Goal: Check status: Check status

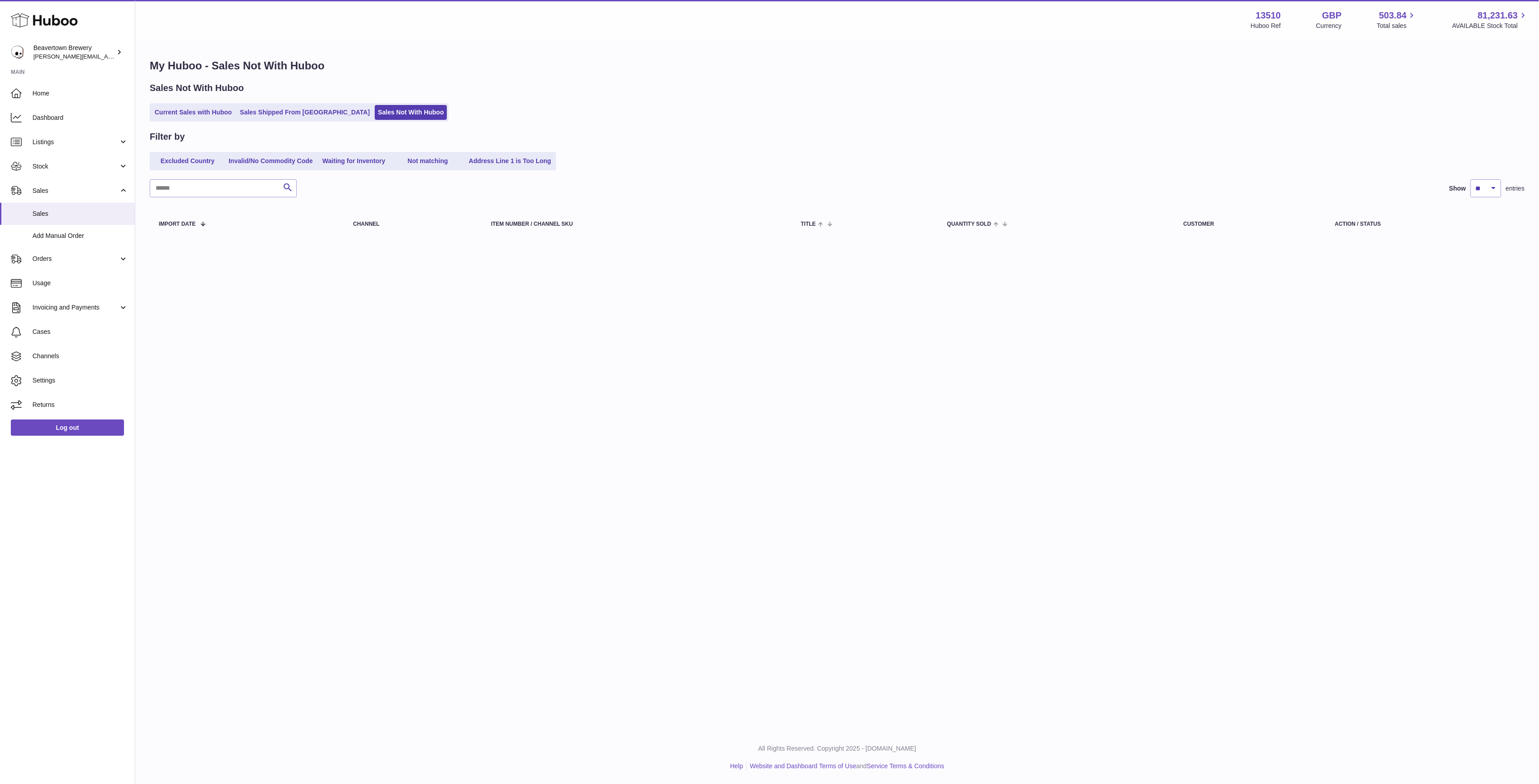
click at [256, 121] on ul "Current Sales with Huboo Sales Shipped From Huboo Sales Not With Huboo" at bounding box center [299, 112] width 299 height 19
click at [262, 115] on link "Sales Shipped From [GEOGRAPHIC_DATA]" at bounding box center [305, 112] width 136 height 15
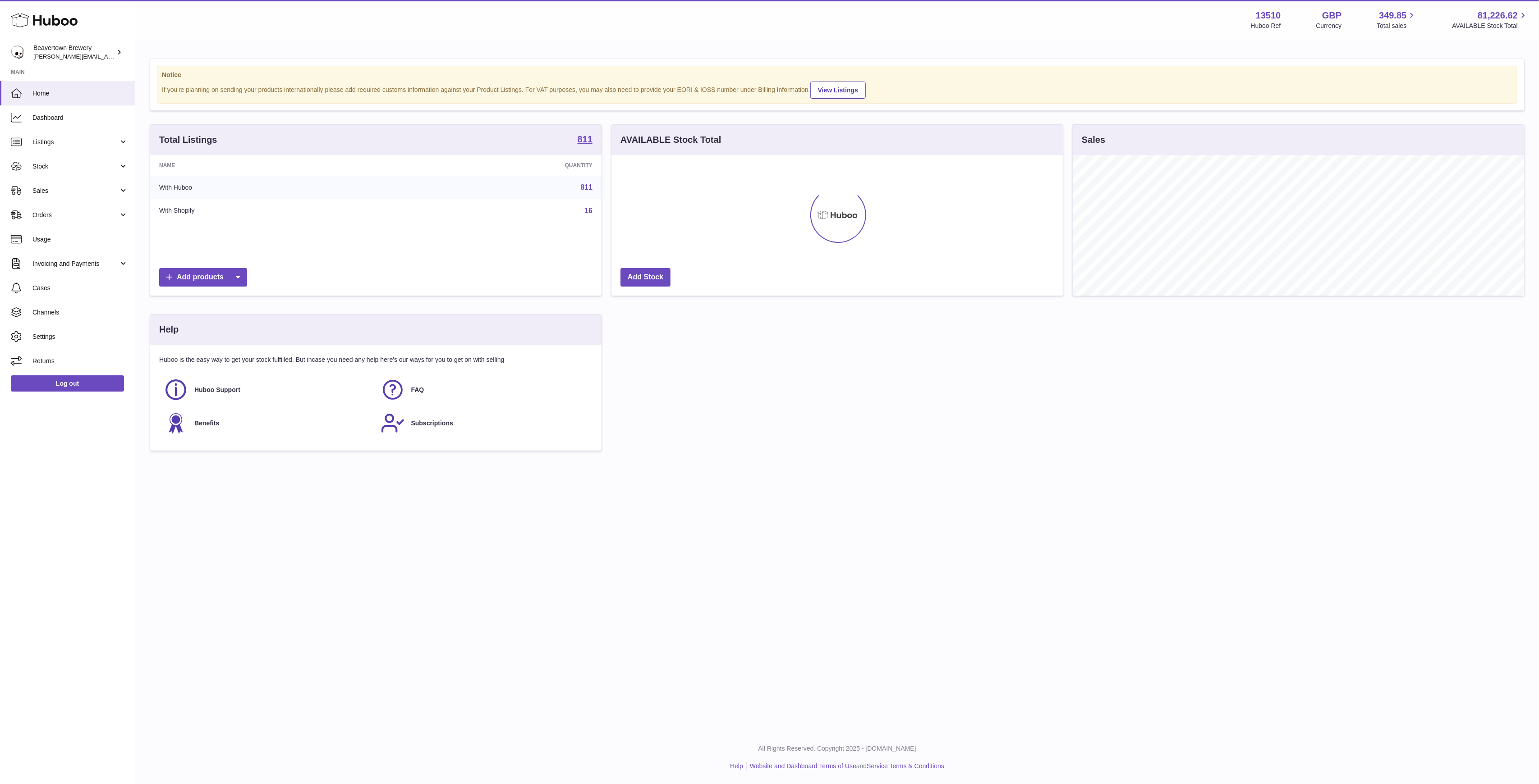
scroll to position [140, 452]
click at [62, 196] on link "Sales" at bounding box center [68, 190] width 135 height 24
click at [72, 215] on span "Sales" at bounding box center [80, 214] width 96 height 8
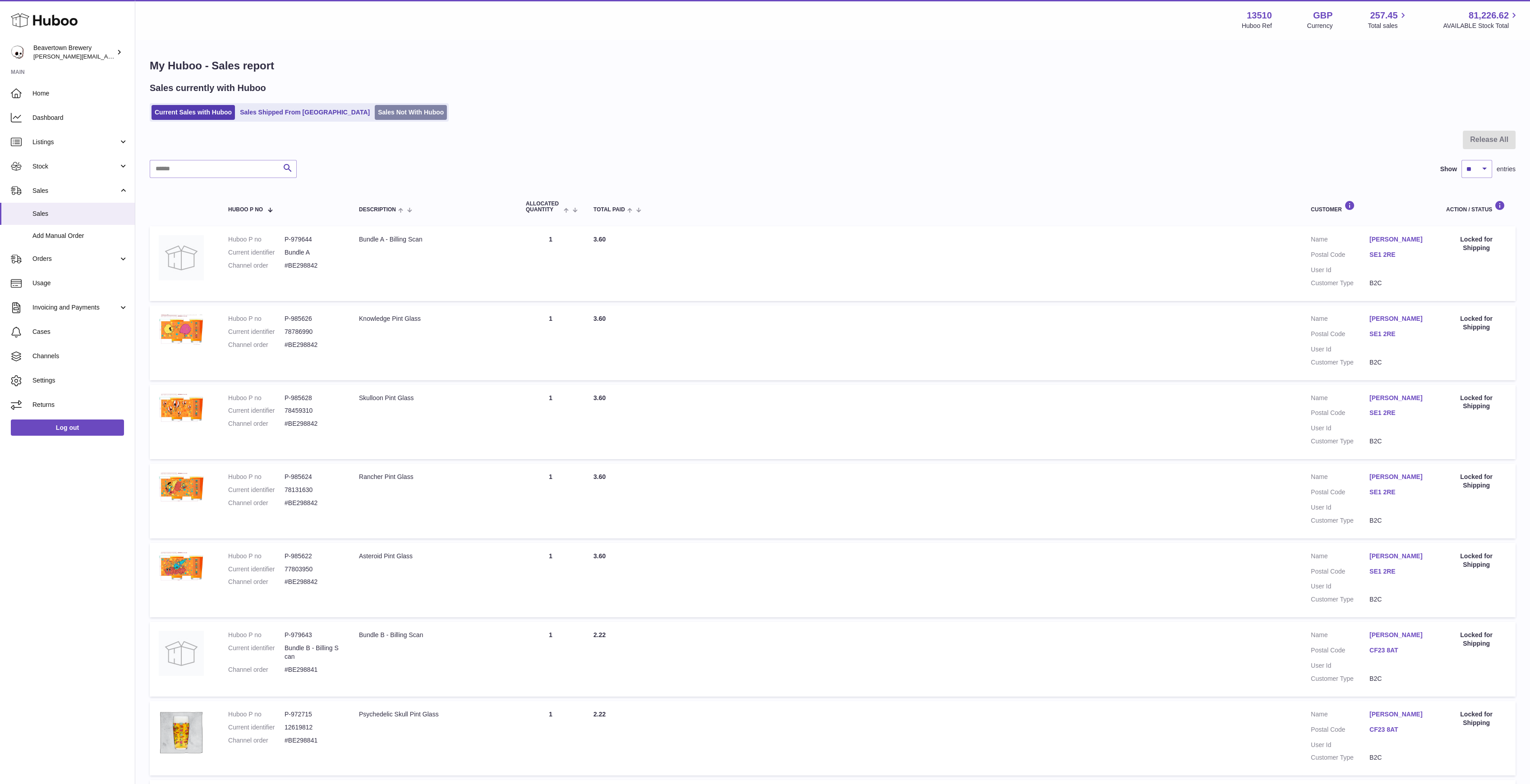
click at [375, 108] on link "Sales Not With Huboo" at bounding box center [410, 112] width 72 height 15
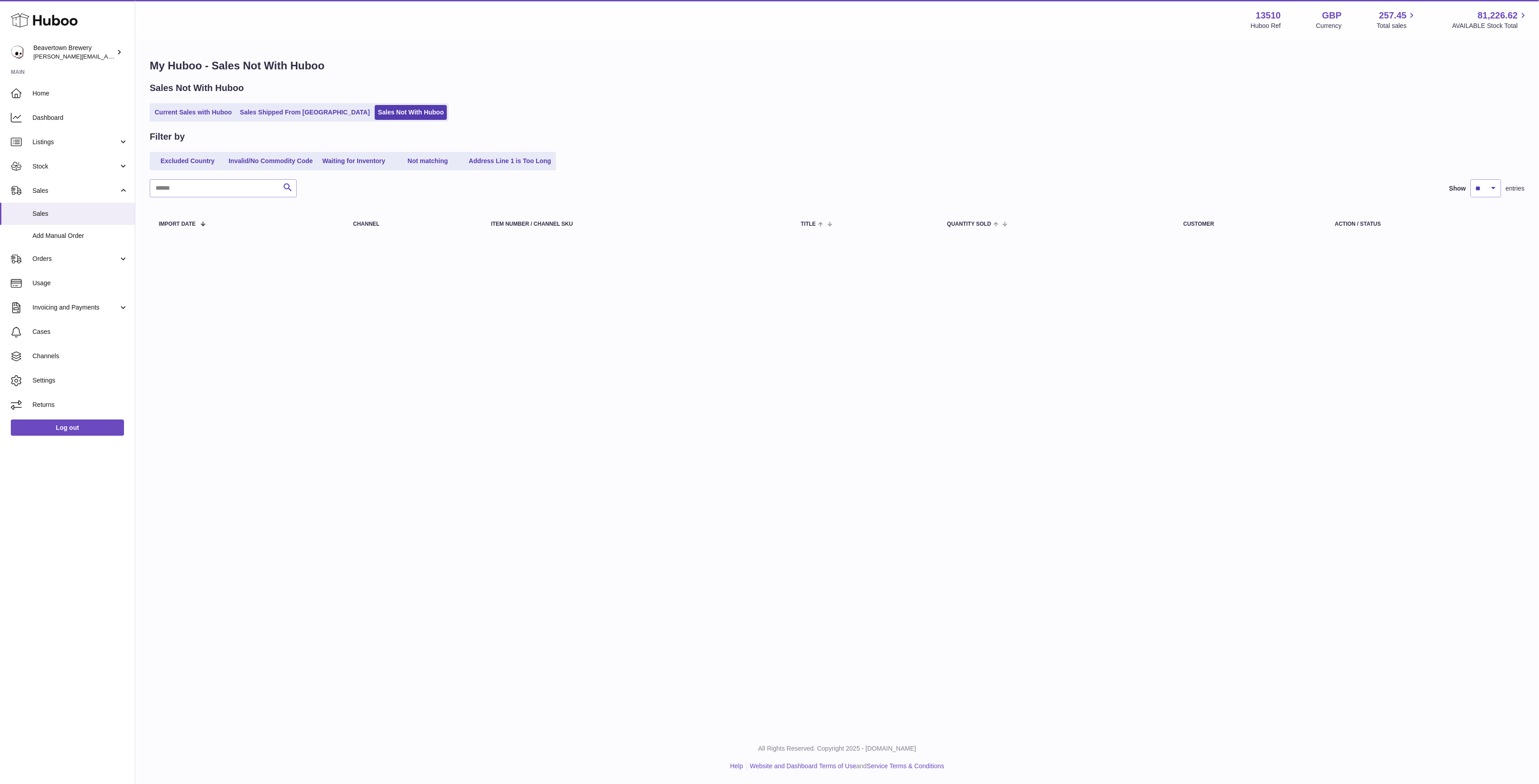
click at [290, 113] on link "Sales Shipped From [GEOGRAPHIC_DATA]" at bounding box center [305, 112] width 136 height 15
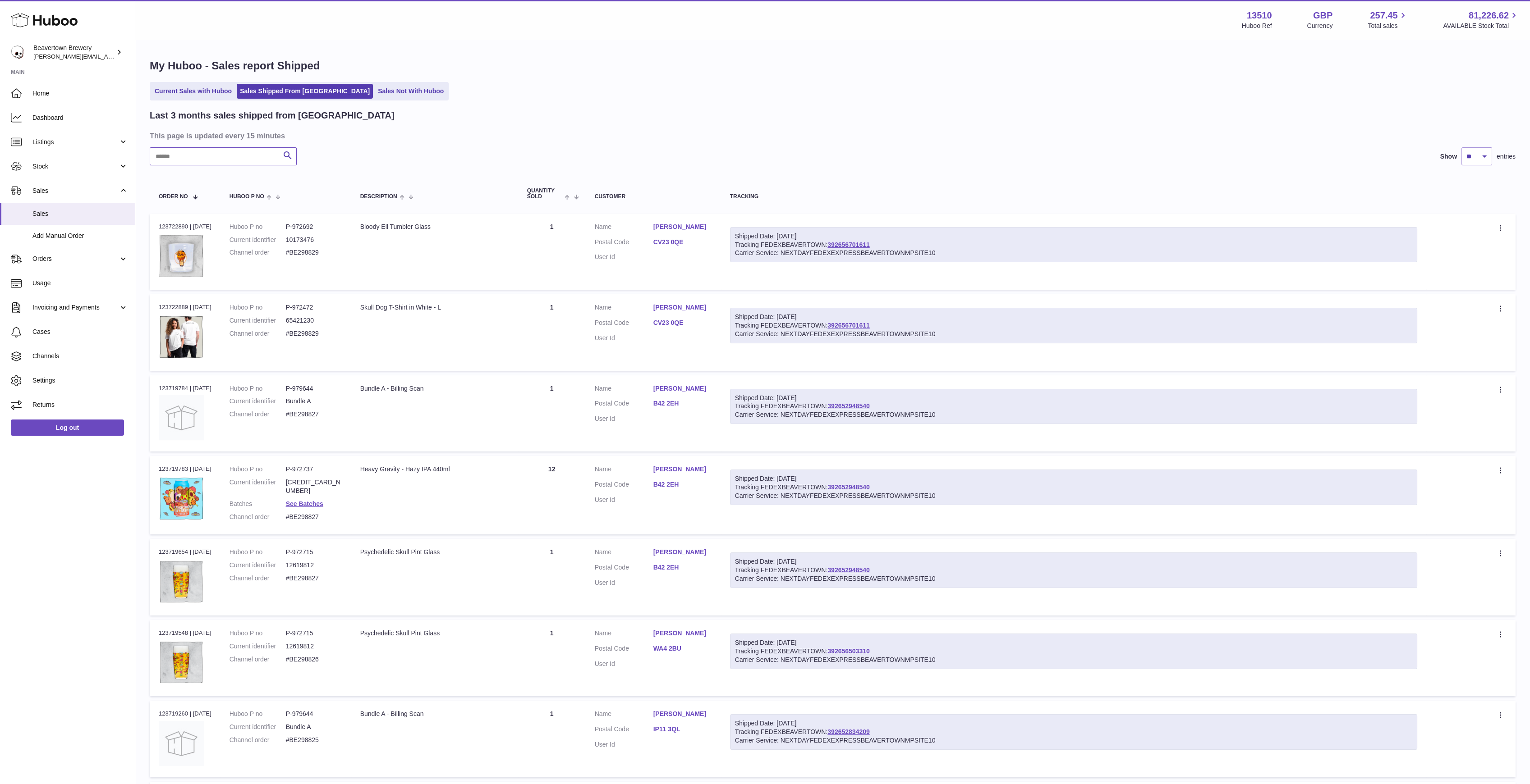
click at [246, 154] on input "text" at bounding box center [223, 156] width 147 height 18
click at [237, 150] on input "text" at bounding box center [223, 156] width 147 height 18
paste input "*****"
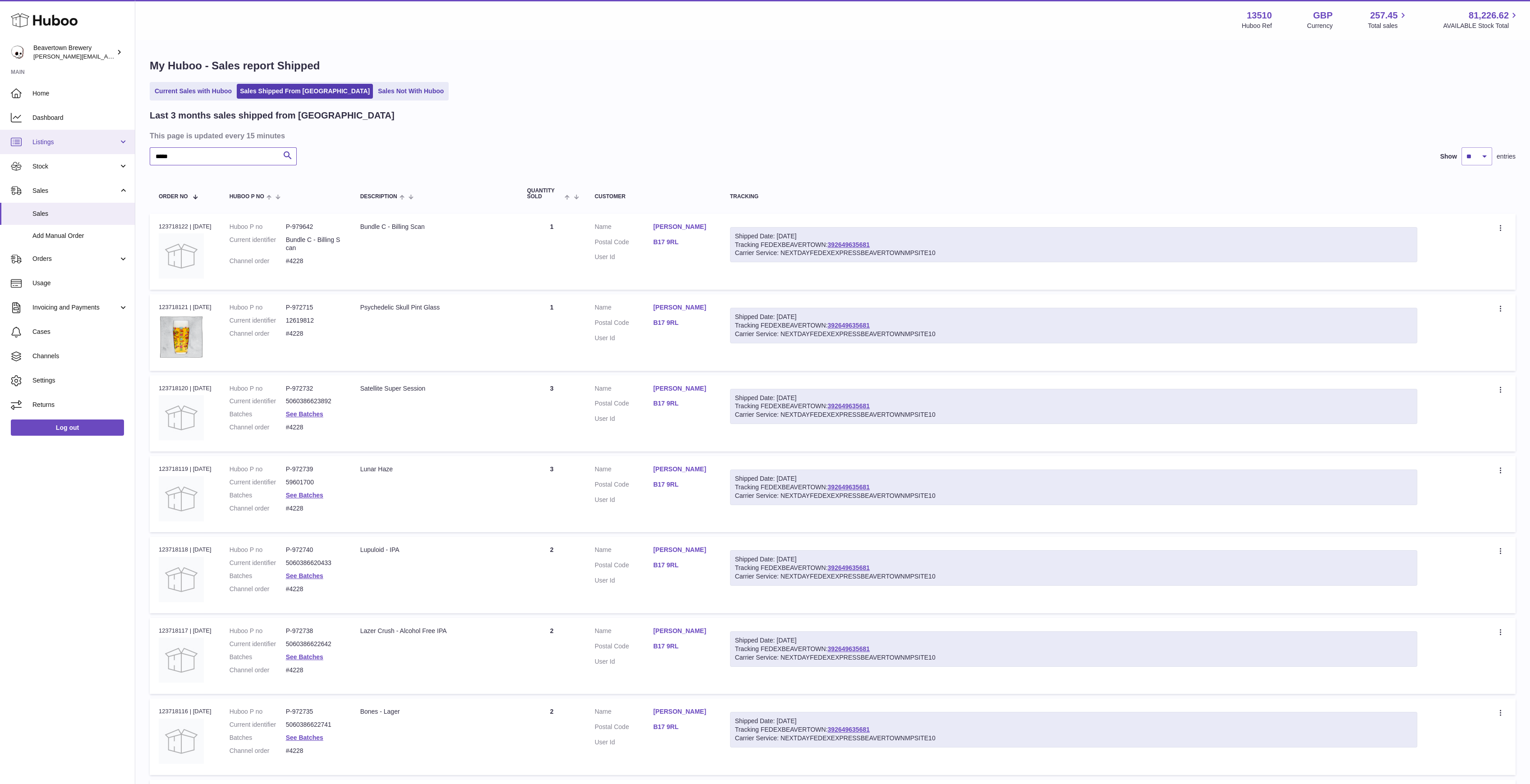
drag, startPoint x: 189, startPoint y: 155, endPoint x: 94, endPoint y: 147, distance: 95.3
click at [94, 147] on div "Huboo Beavertown Brewery [PERSON_NAME][EMAIL_ADDRESS][PERSON_NAME][DOMAIN_NAME]…" at bounding box center [765, 506] width 1530 height 1012
paste input "text"
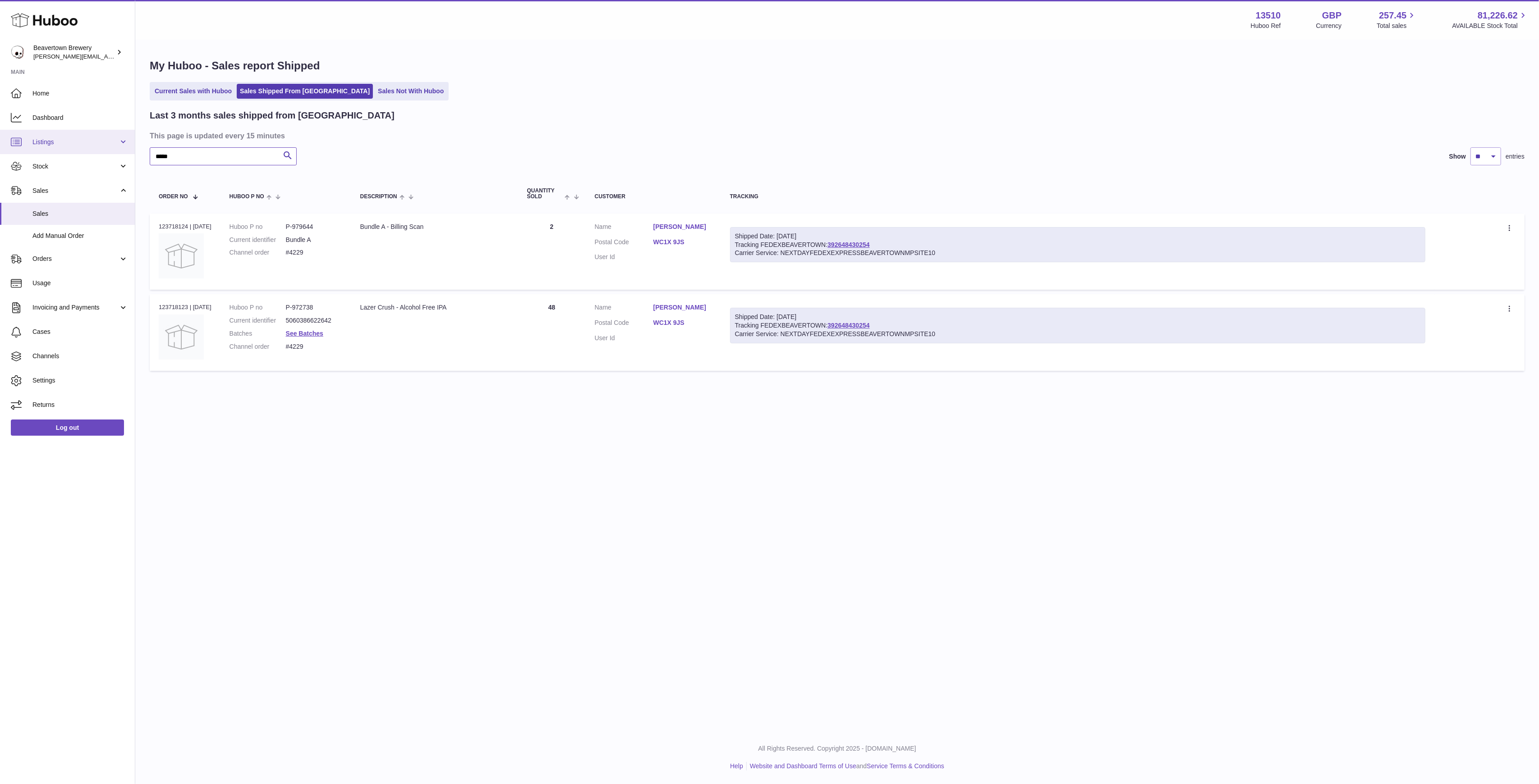
drag, startPoint x: 182, startPoint y: 156, endPoint x: 86, endPoint y: 146, distance: 96.5
click at [87, 146] on div "Huboo Beavertown Brewery [PERSON_NAME][EMAIL_ADDRESS][PERSON_NAME][DOMAIN_NAME]…" at bounding box center [770, 392] width 1539 height 784
paste input "text"
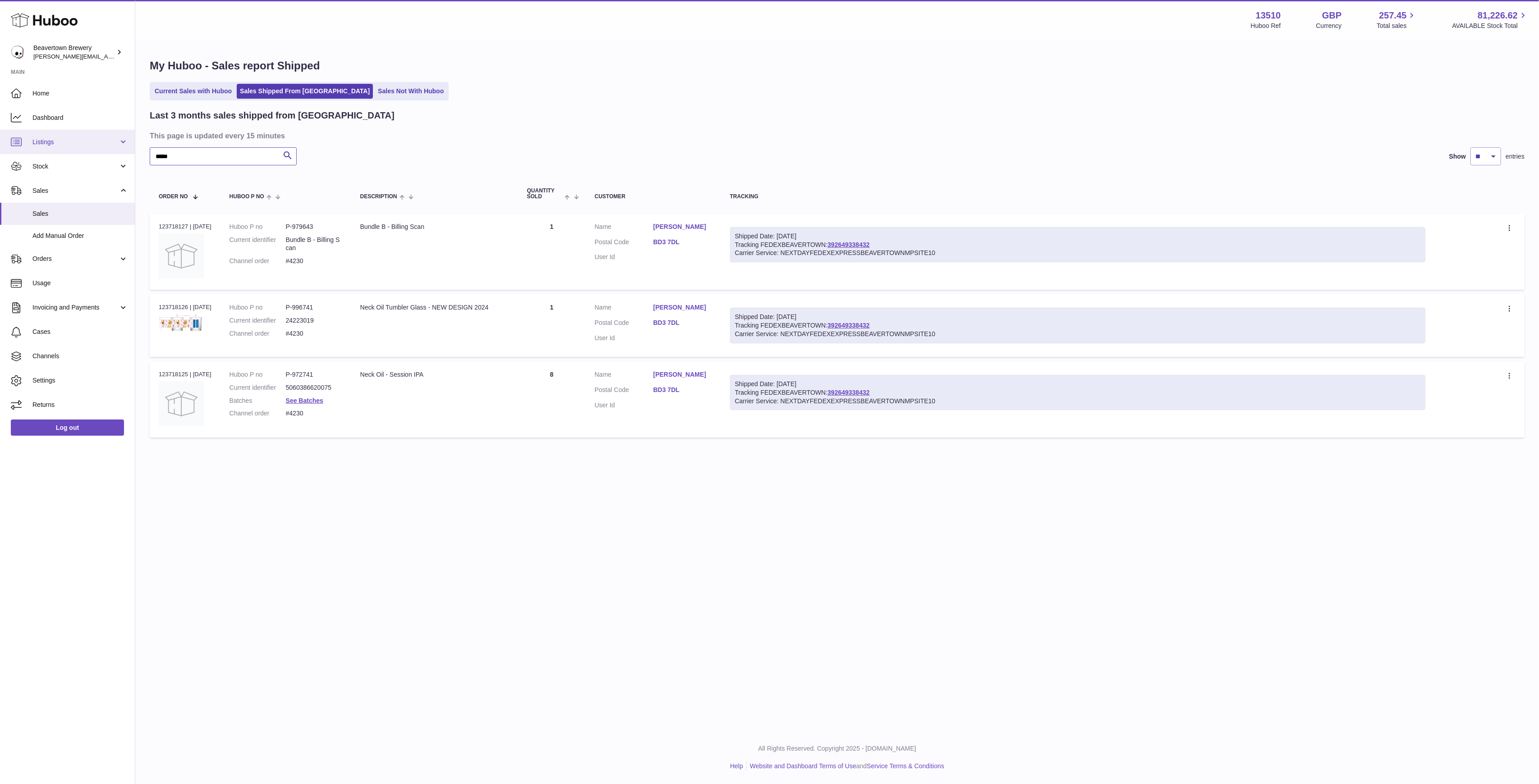
drag, startPoint x: 194, startPoint y: 150, endPoint x: 15, endPoint y: 137, distance: 179.5
click at [44, 139] on div "Huboo Beavertown Brewery [PERSON_NAME][EMAIL_ADDRESS][PERSON_NAME][DOMAIN_NAME]…" at bounding box center [770, 392] width 1539 height 784
paste input "text"
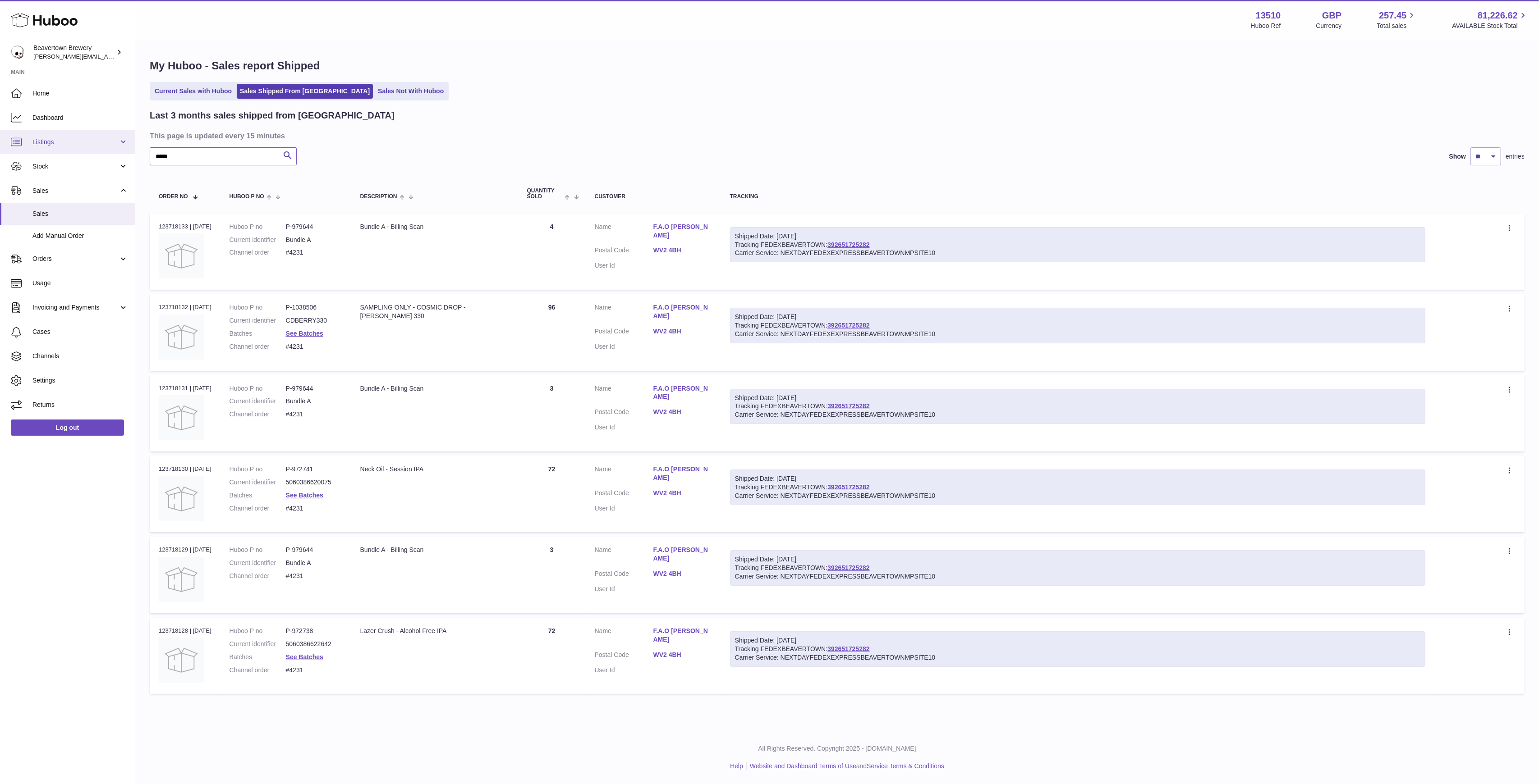
drag, startPoint x: 191, startPoint y: 148, endPoint x: 90, endPoint y: 148, distance: 101.0
click at [90, 148] on div "Huboo Beavertown Brewery [PERSON_NAME][EMAIL_ADDRESS][PERSON_NAME][DOMAIN_NAME]…" at bounding box center [770, 392] width 1539 height 784
paste input "text"
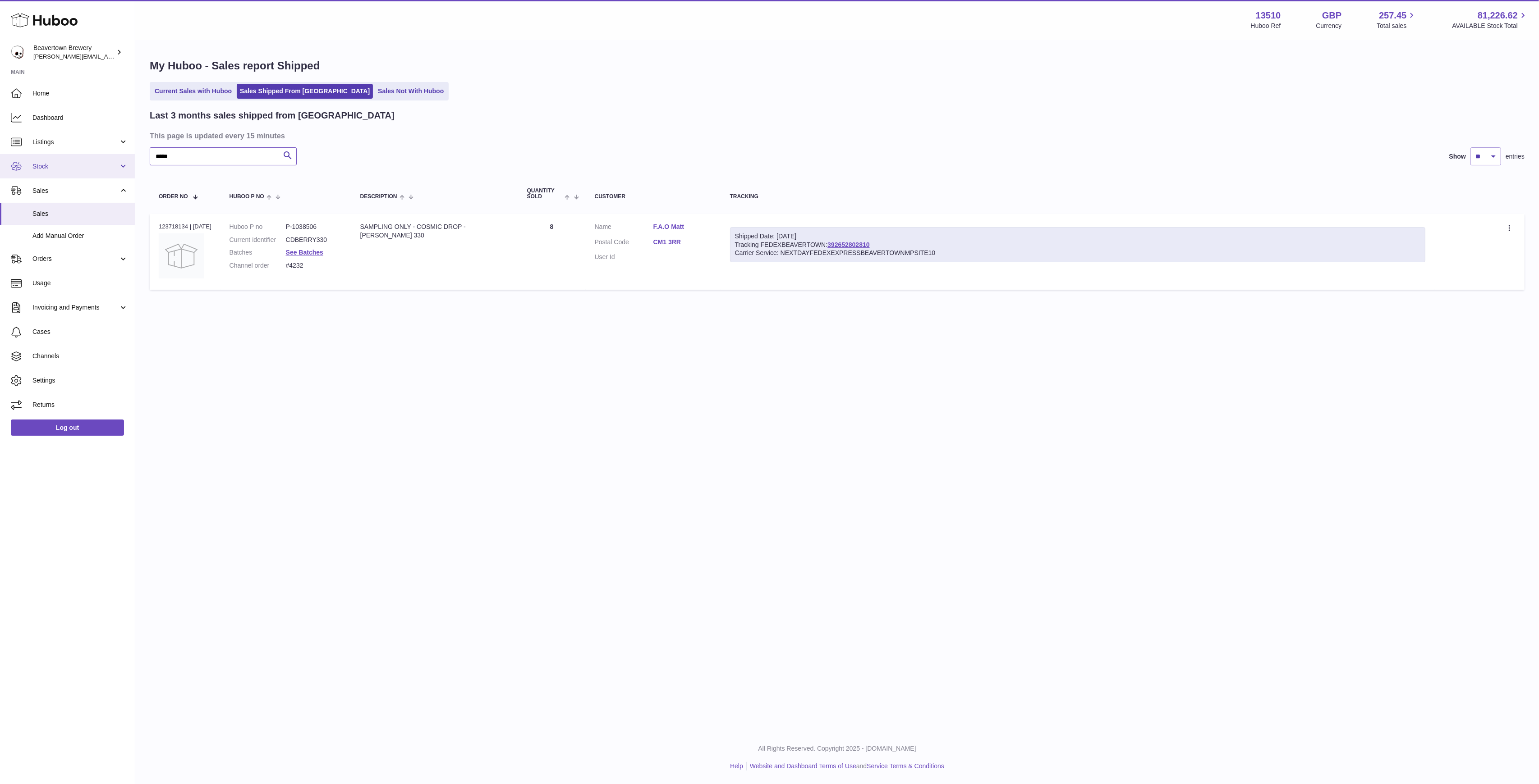
drag, startPoint x: 155, startPoint y: 159, endPoint x: 78, endPoint y: 154, distance: 77.2
click at [78, 154] on div "Huboo Beavertown Brewery [PERSON_NAME][EMAIL_ADDRESS][PERSON_NAME][DOMAIN_NAME]…" at bounding box center [770, 392] width 1539 height 784
paste input "text"
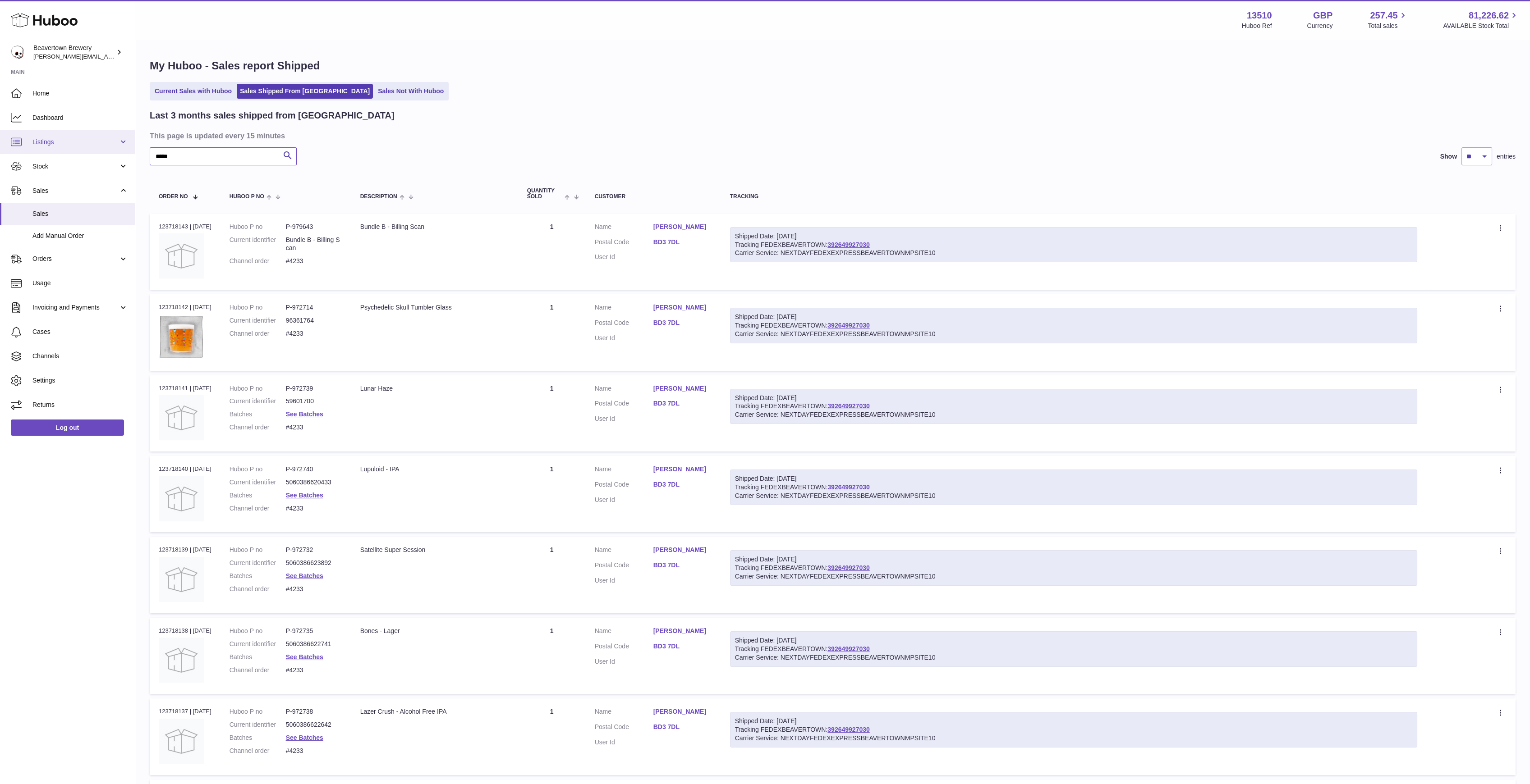
drag, startPoint x: 218, startPoint y: 148, endPoint x: 127, endPoint y: 146, distance: 91.0
click at [127, 146] on div "Huboo Beavertown Brewery [PERSON_NAME][EMAIL_ADDRESS][PERSON_NAME][DOMAIN_NAME]…" at bounding box center [765, 506] width 1530 height 1012
paste input "text"
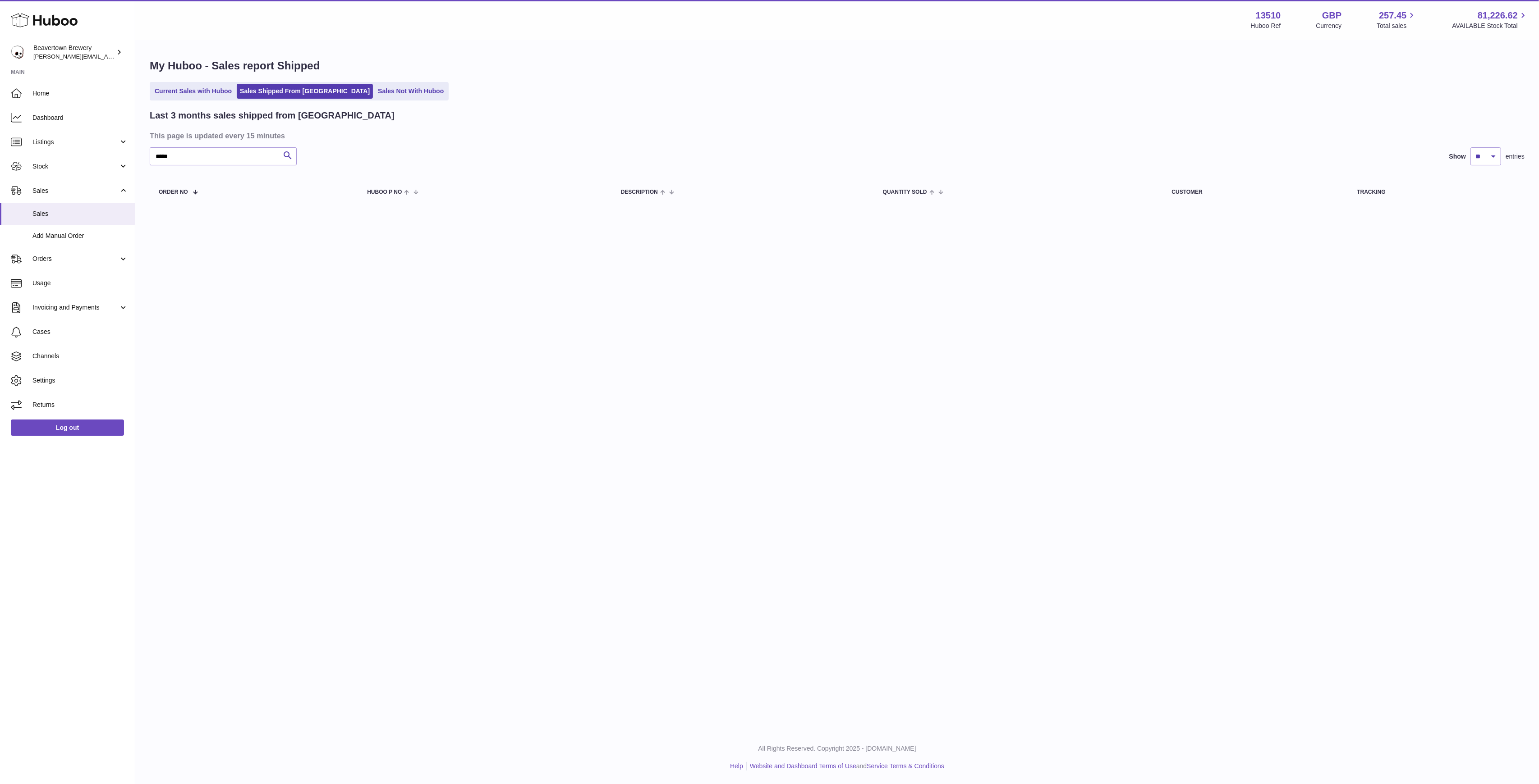
click at [352, 103] on div "My Huboo - Sales report Shipped Current Sales with Huboo Sales Shipped From [GE…" at bounding box center [837, 134] width 1404 height 186
drag, startPoint x: 216, startPoint y: 158, endPoint x: 8, endPoint y: 148, distance: 208.2
click at [60, 148] on div "Huboo Beavertown Brewery [PERSON_NAME][EMAIL_ADDRESS][PERSON_NAME][DOMAIN_NAME]…" at bounding box center [770, 392] width 1539 height 784
paste input "text"
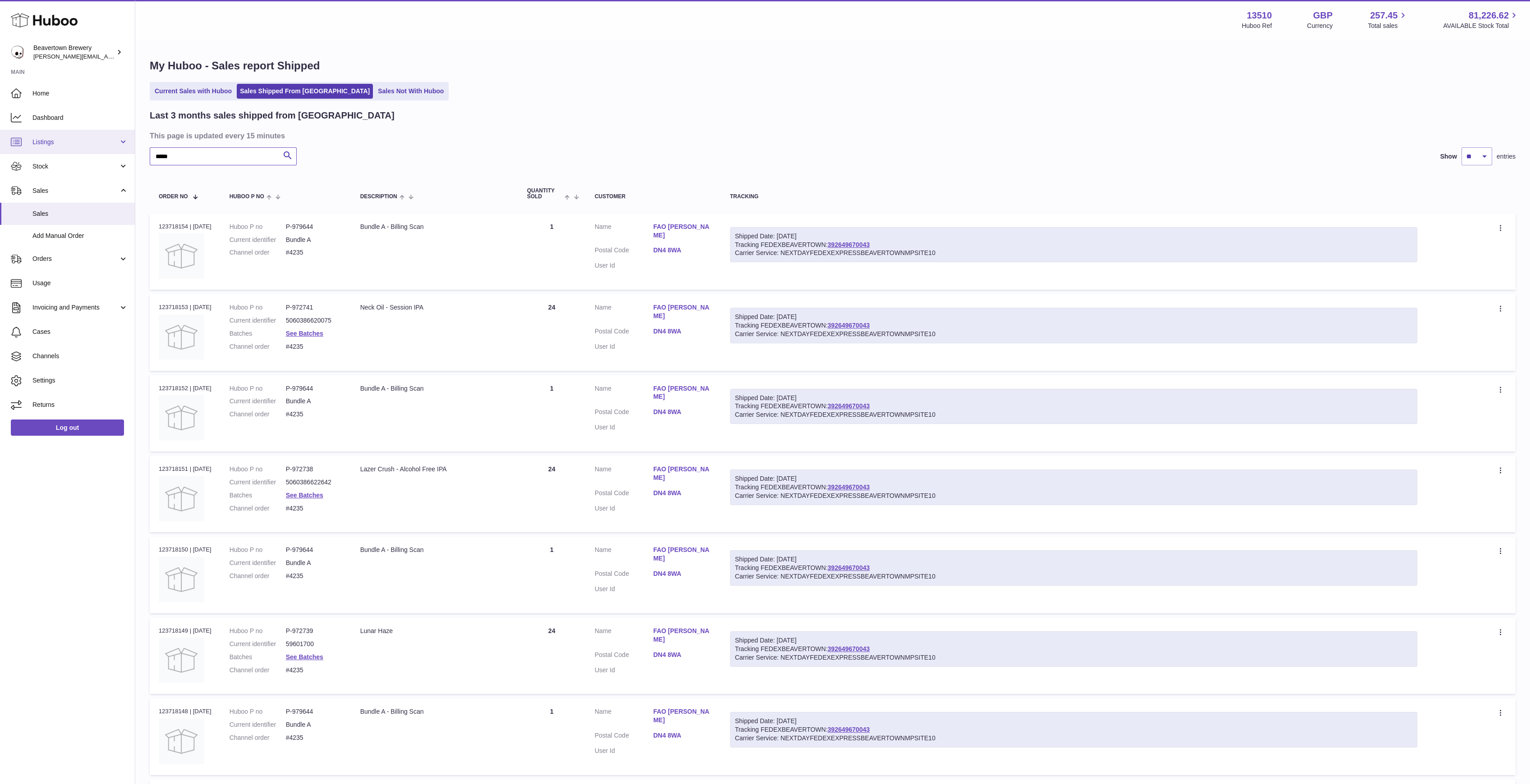
drag, startPoint x: 223, startPoint y: 153, endPoint x: 98, endPoint y: 139, distance: 125.8
click at [97, 139] on div "Huboo Beavertown Brewery [PERSON_NAME][EMAIL_ADDRESS][PERSON_NAME][DOMAIN_NAME]…" at bounding box center [765, 546] width 1530 height 1093
paste input "text"
drag, startPoint x: 212, startPoint y: 153, endPoint x: 18, endPoint y: 131, distance: 195.2
click at [32, 131] on div "Huboo Beavertown Brewery [PERSON_NAME][EMAIL_ADDRESS][PERSON_NAME][DOMAIN_NAME]…" at bounding box center [765, 506] width 1530 height 1012
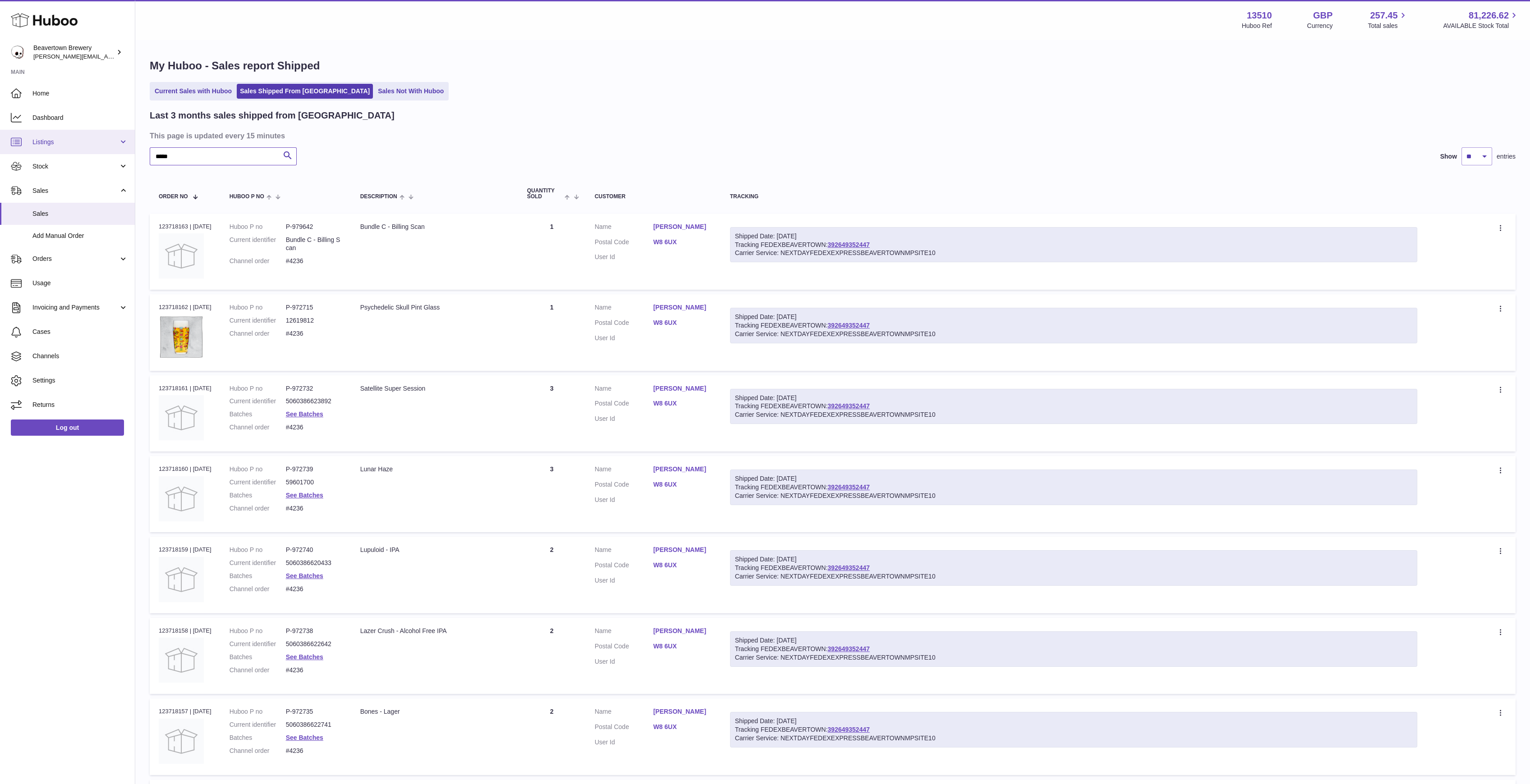
paste input "text"
drag, startPoint x: 181, startPoint y: 161, endPoint x: 83, endPoint y: 155, distance: 98.2
click at [86, 155] on div "Huboo Beavertown Brewery [PERSON_NAME][EMAIL_ADDRESS][PERSON_NAME][DOMAIN_NAME]…" at bounding box center [765, 558] width 1530 height 1117
paste input "text"
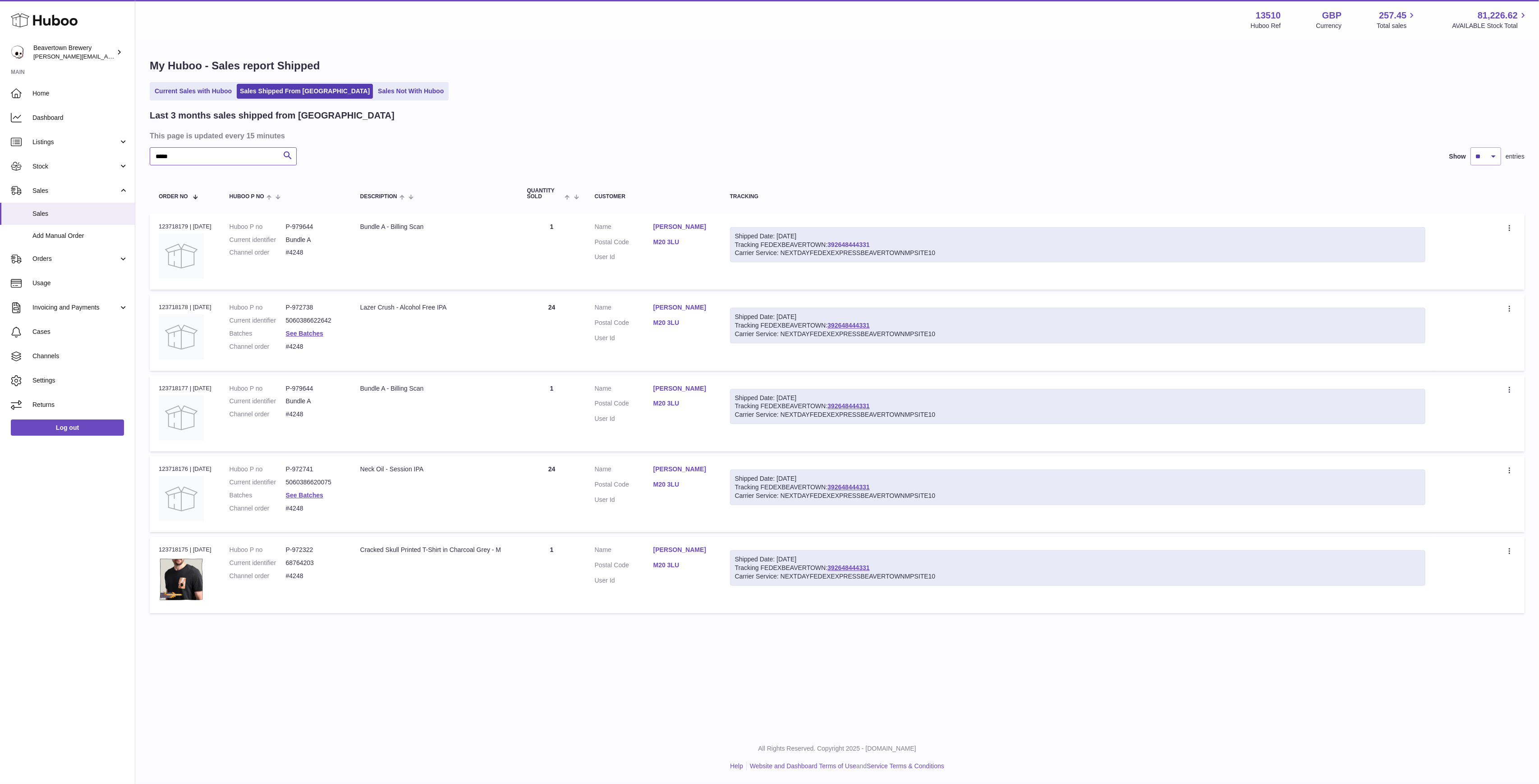
type input "*****"
